Goal: Navigation & Orientation: Find specific page/section

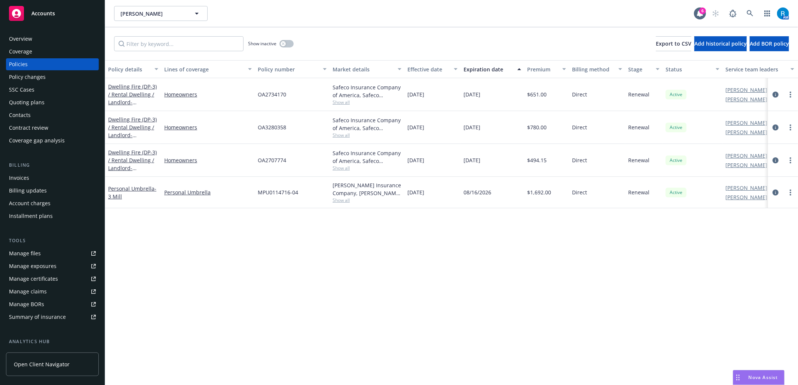
click at [378, 330] on div "Policy details Lines of coverage Policy number Market details Effective date Ex…" at bounding box center [451, 222] width 693 height 325
click at [33, 41] on div "Overview" at bounding box center [52, 39] width 87 height 12
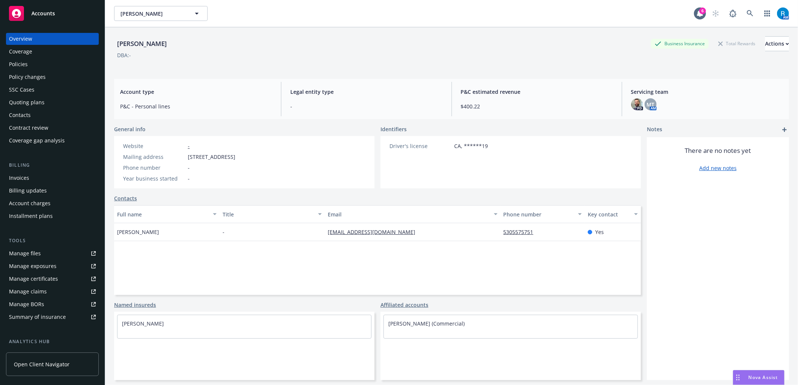
click at [299, 35] on div "[PERSON_NAME] Business Insurance Total Rewards Actions DBA: -" at bounding box center [451, 50] width 675 height 46
